Goal: Task Accomplishment & Management: Manage account settings

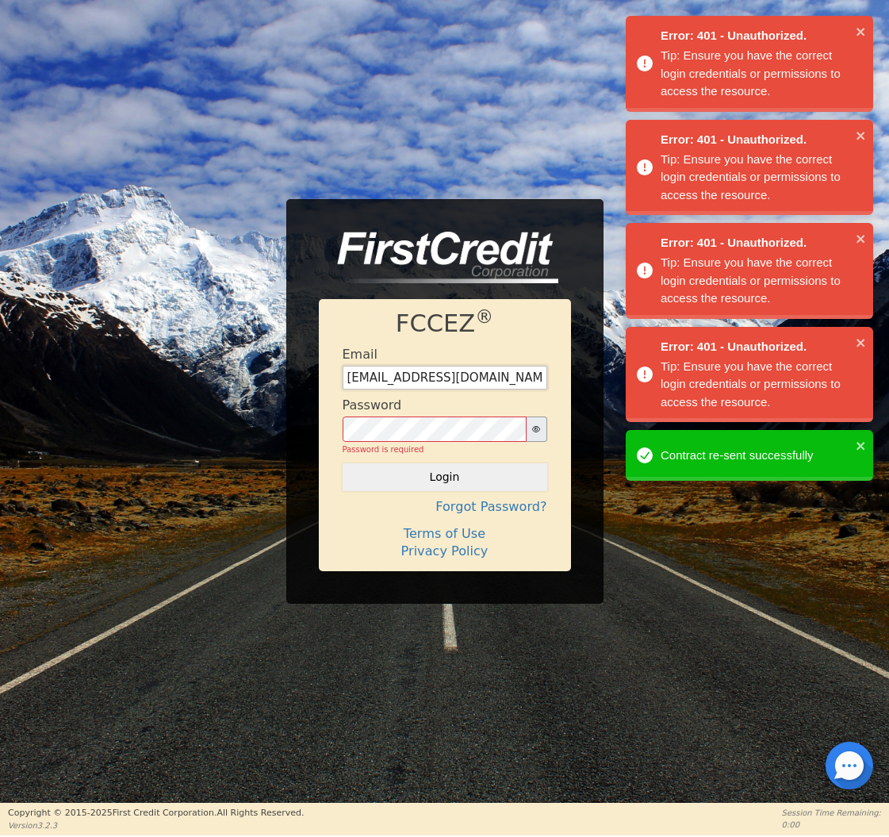
type input "[EMAIL_ADDRESS][DOMAIN_NAME]"
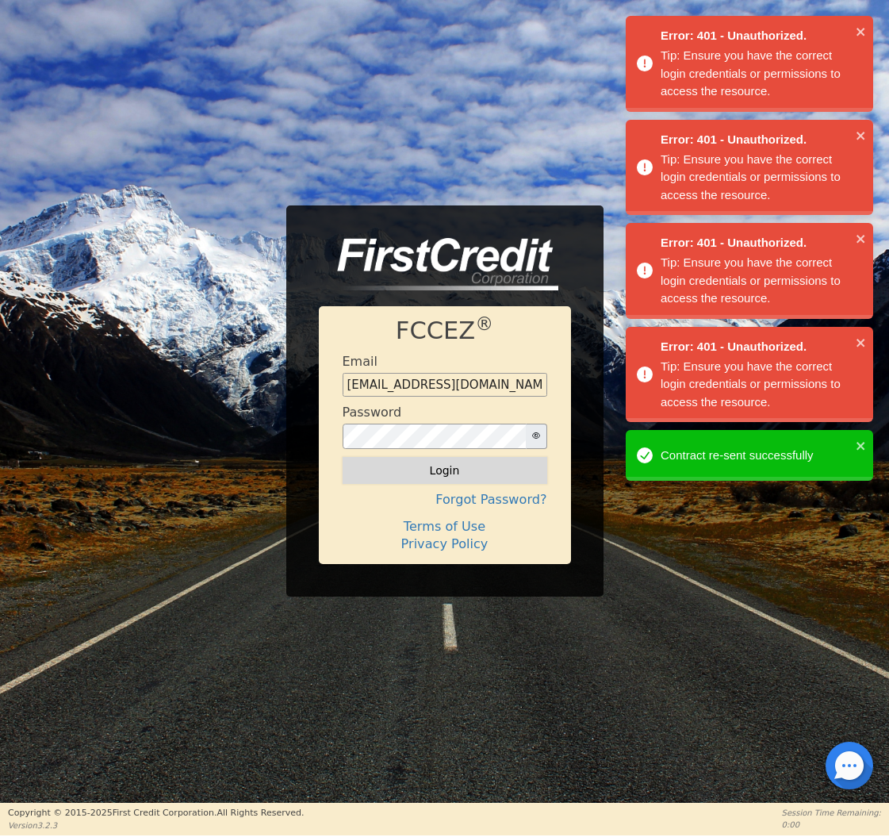
click at [414, 464] on button "Login" at bounding box center [445, 470] width 205 height 27
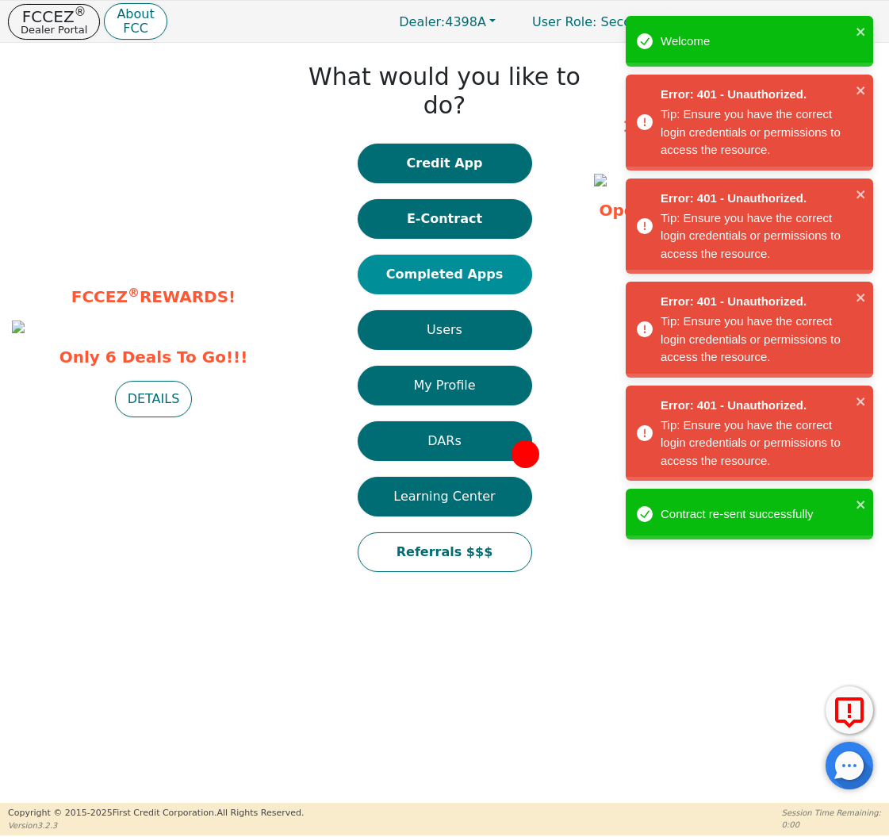
click at [428, 255] on button "Completed Apps" at bounding box center [445, 275] width 174 height 40
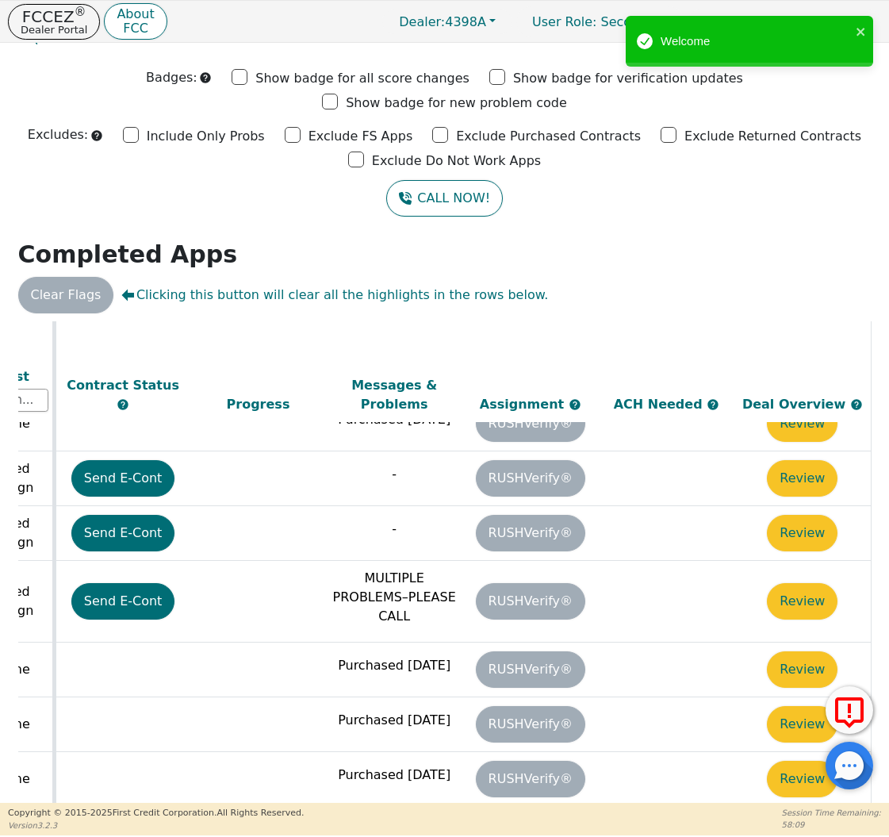
scroll to position [454, 886]
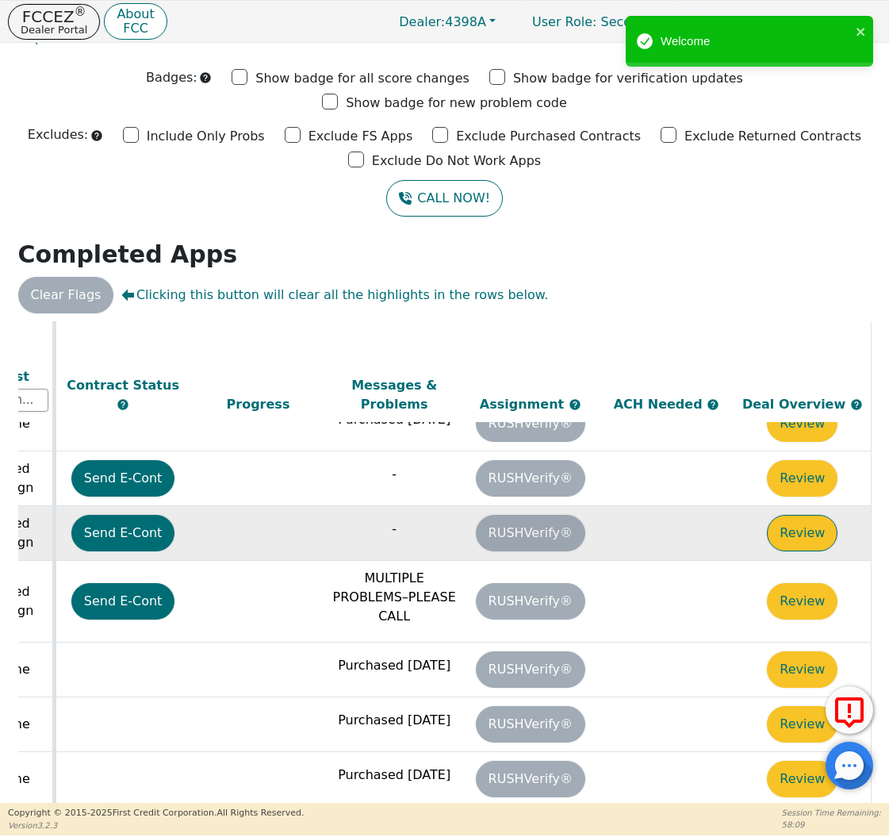
click at [789, 515] on button "Review" at bounding box center [802, 533] width 71 height 36
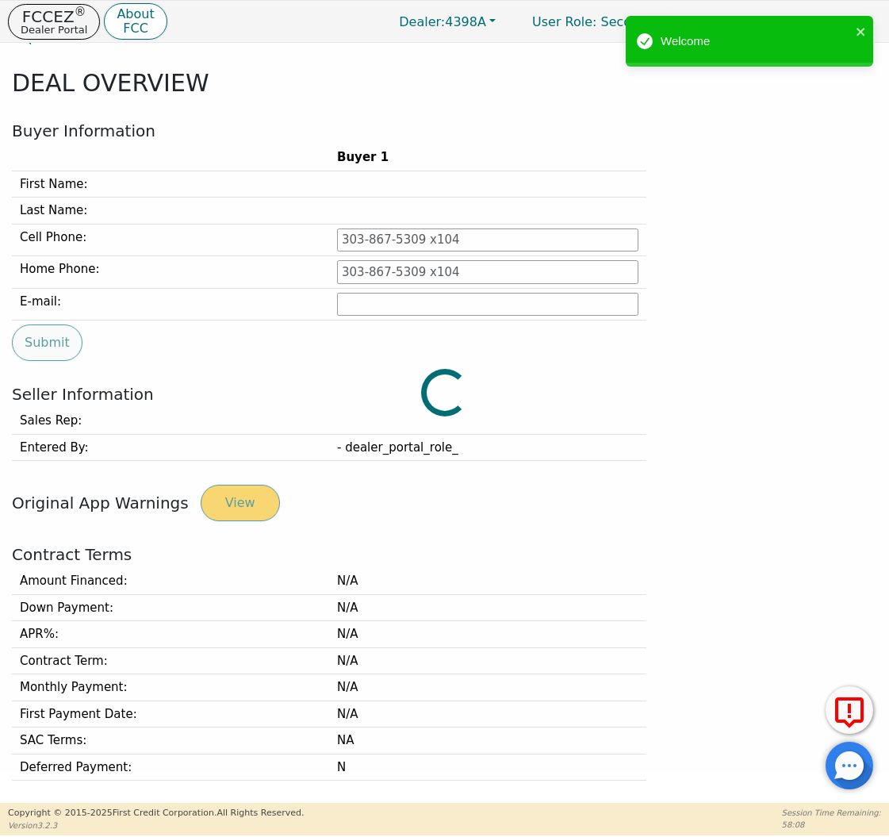
type input "[PHONE_NUMBER]"
type input "[PERSON_NAME][EMAIL_ADDRESS][PERSON_NAME][DOMAIN_NAME]"
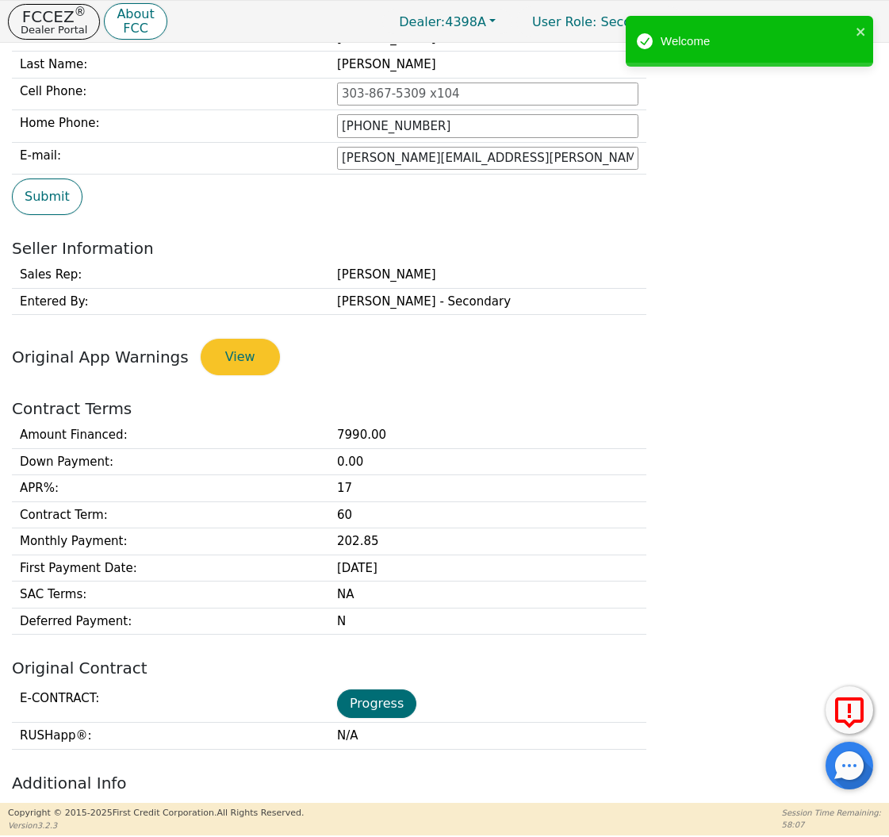
scroll to position [339, 0]
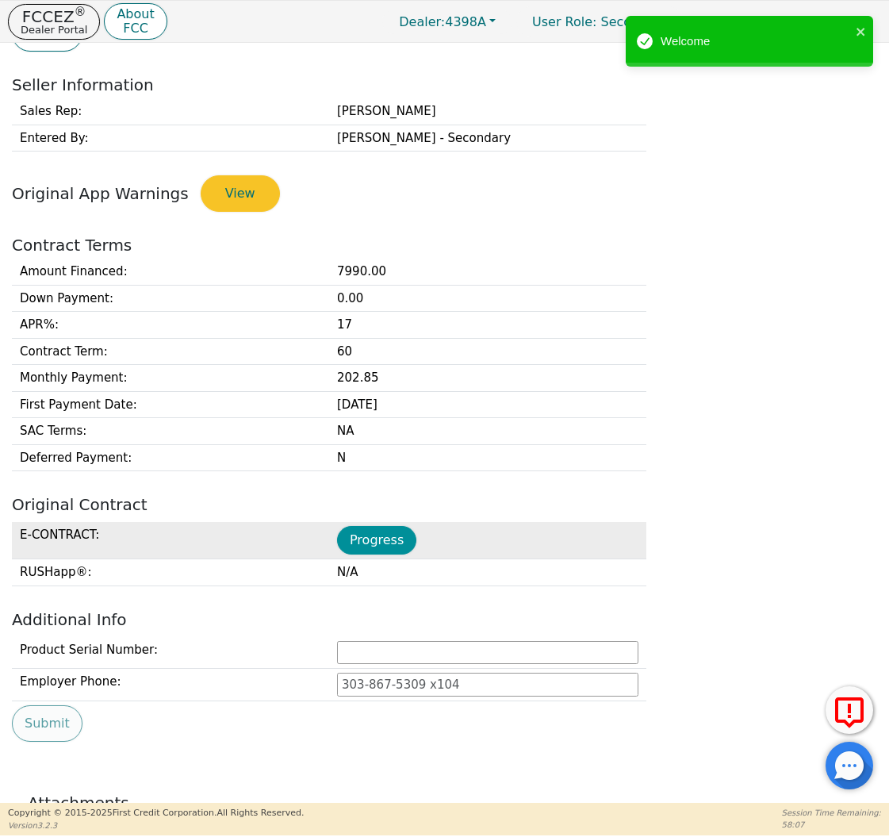
click at [370, 538] on button "Progress" at bounding box center [376, 540] width 79 height 29
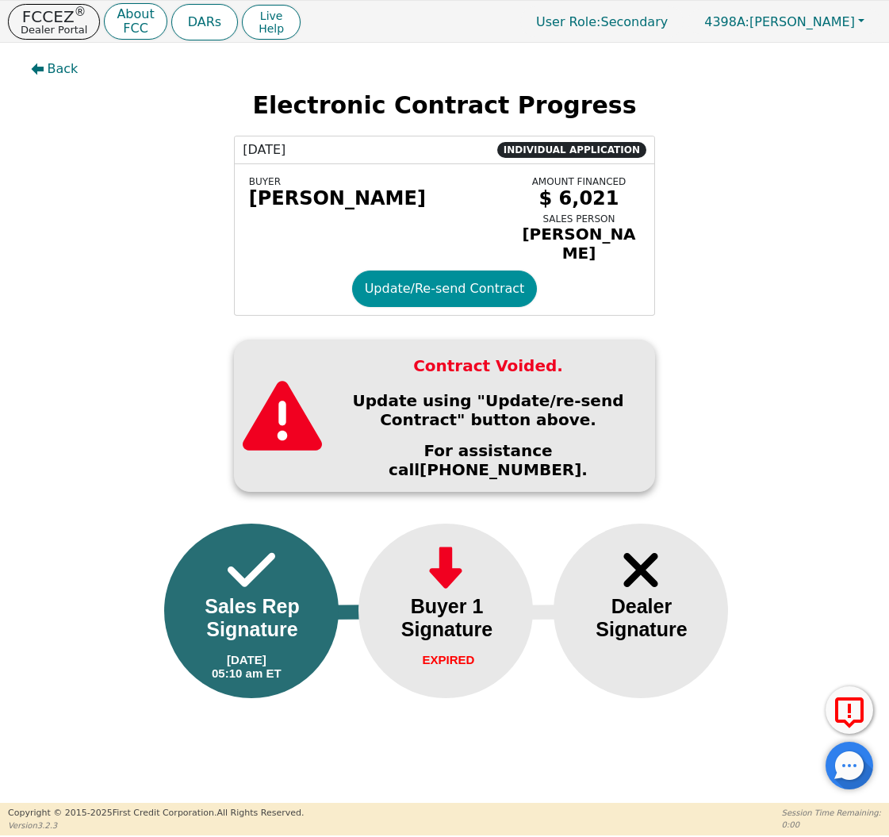
click at [399, 290] on button "Update/Re-send Contract" at bounding box center [445, 288] width 186 height 36
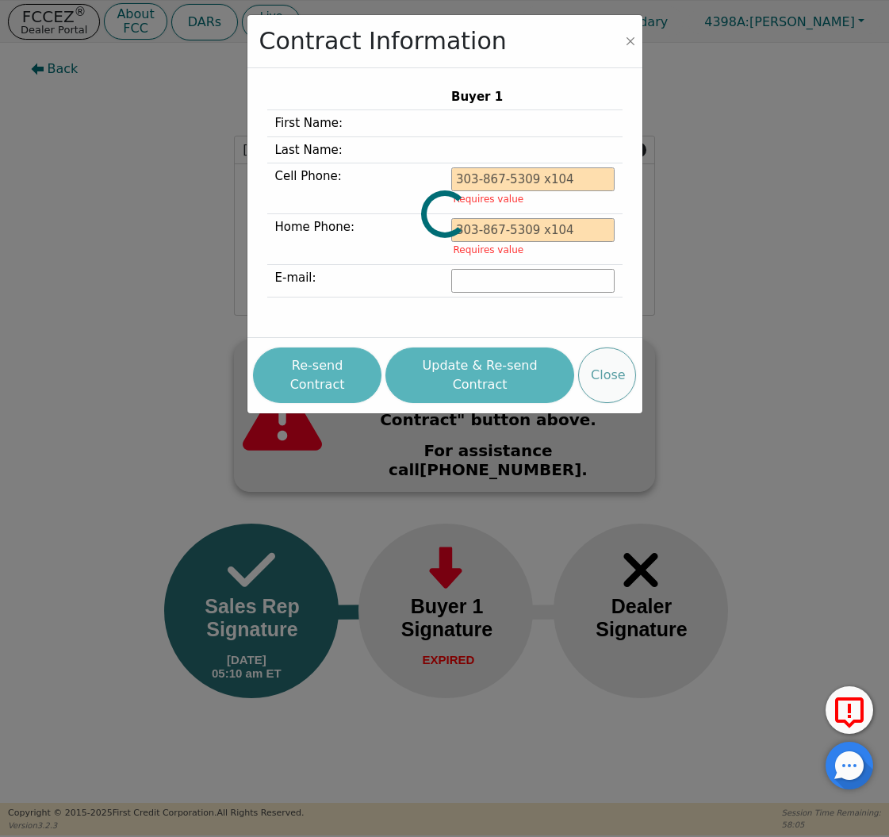
type input "[PHONE_NUMBER]"
type input "[PERSON_NAME][EMAIL_ADDRESS][PERSON_NAME][DOMAIN_NAME]"
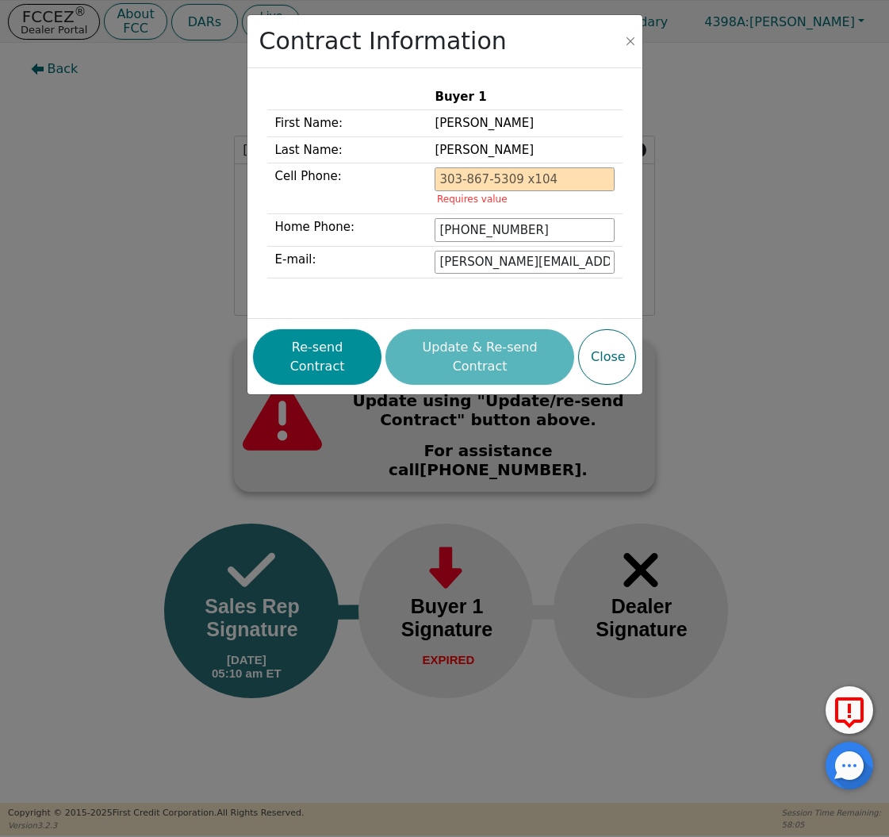
click at [347, 350] on button "Re-send Contract" at bounding box center [317, 357] width 128 height 56
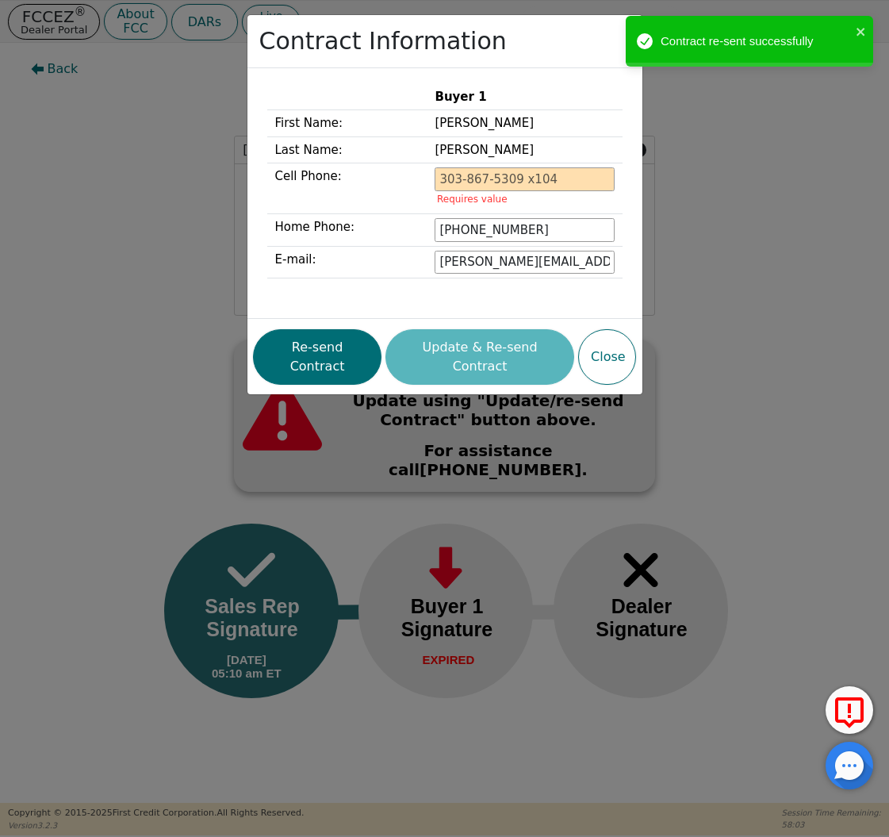
click at [128, 146] on div "Contract Information Buyer 1 First Name: [PERSON_NAME] Last Name: [PERSON_NAME]…" at bounding box center [444, 418] width 889 height 837
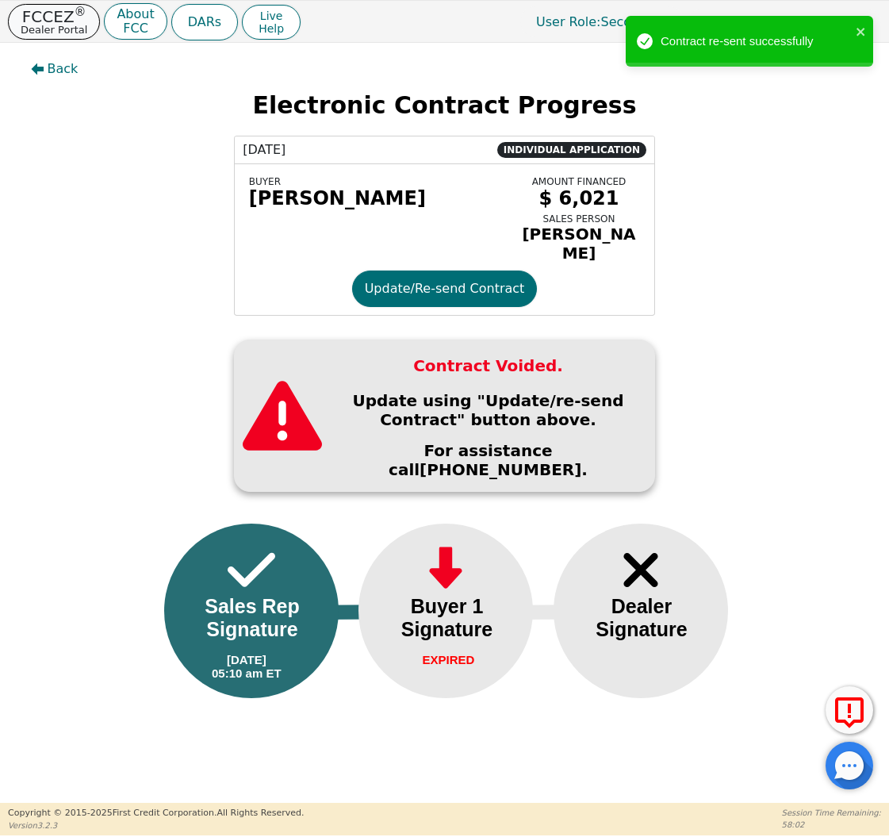
click at [42, 16] on p "FCCEZ ®" at bounding box center [54, 17] width 67 height 16
